Goal: Task Accomplishment & Management: Manage account settings

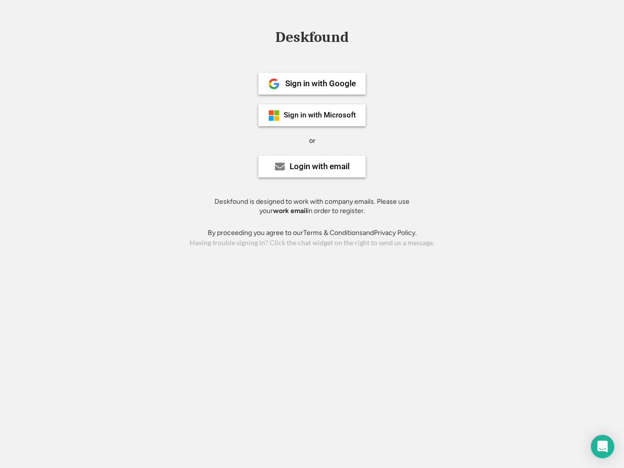
click at [312, 139] on div "or" at bounding box center [312, 141] width 6 height 10
click at [312, 39] on div "Deskfound" at bounding box center [312, 37] width 83 height 15
click at [267, 37] on div "Deskfound" at bounding box center [312, 39] width 624 height 19
click at [312, 39] on div "Deskfound" at bounding box center [312, 37] width 83 height 15
click at [312, 140] on div "or" at bounding box center [312, 141] width 6 height 10
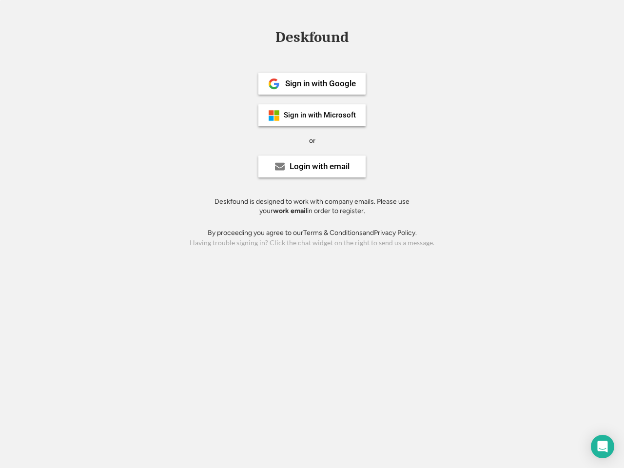
click at [312, 83] on div "Sign in with Google" at bounding box center [320, 83] width 71 height 8
click at [320, 83] on div "Sign in with Google" at bounding box center [320, 83] width 71 height 8
click at [274, 84] on img at bounding box center [274, 84] width 12 height 12
click at [312, 115] on div "Sign in with Microsoft" at bounding box center [320, 115] width 72 height 7
click at [320, 115] on div "Sign in with Microsoft" at bounding box center [320, 115] width 72 height 7
